Goal: Task Accomplishment & Management: Use online tool/utility

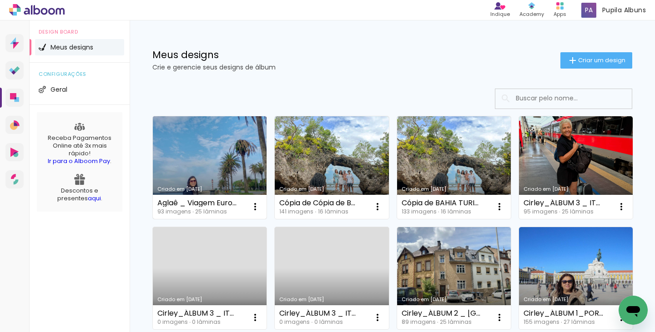
click at [207, 164] on link "Criado em [DATE]" at bounding box center [210, 167] width 114 height 103
click at [254, 206] on iron-icon at bounding box center [255, 206] width 11 height 11
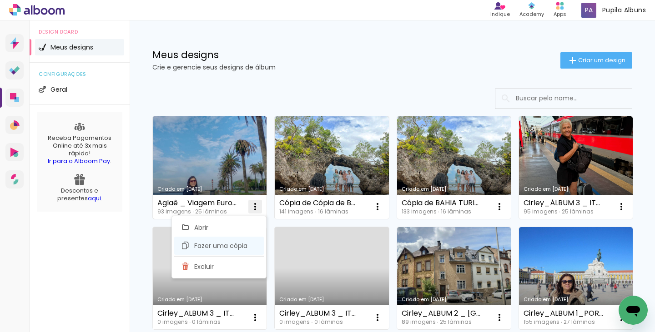
click at [203, 246] on span "Fazer uma cópia" at bounding box center [220, 246] width 53 height 6
type input "Cópia de Aglaê _ Viagem Europa"
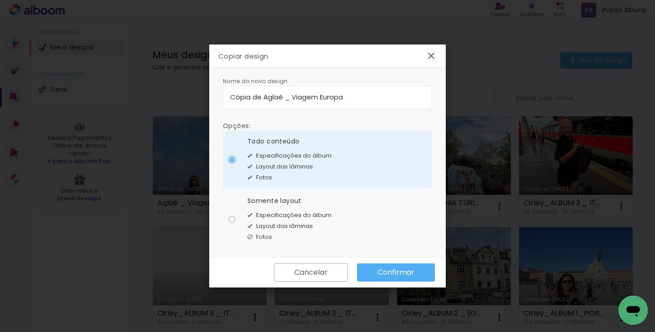
click at [387, 265] on paper-button "Confirmar" at bounding box center [396, 273] width 78 height 18
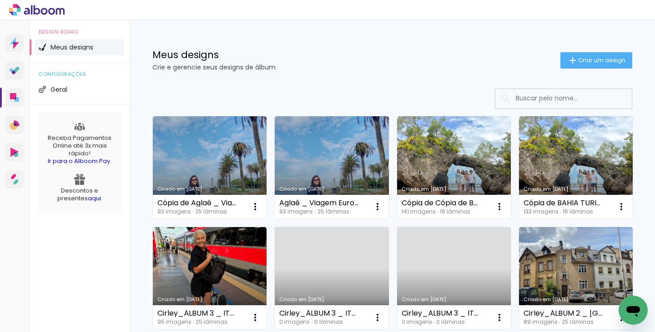
click at [312, 163] on link "Criado em [DATE]" at bounding box center [332, 167] width 114 height 103
